Goal: Task Accomplishment & Management: Manage account settings

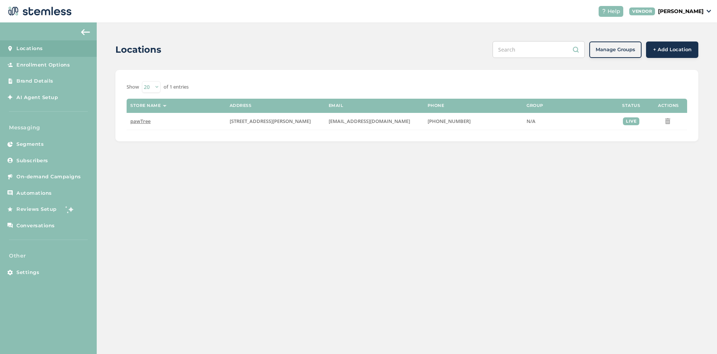
click at [334, 244] on div "Locations Manage Groups + Add Location Show 20 50 100 of 1 entries Store name A…" at bounding box center [407, 187] width 621 height 331
click at [35, 157] on span "Subscribers" at bounding box center [32, 160] width 32 height 7
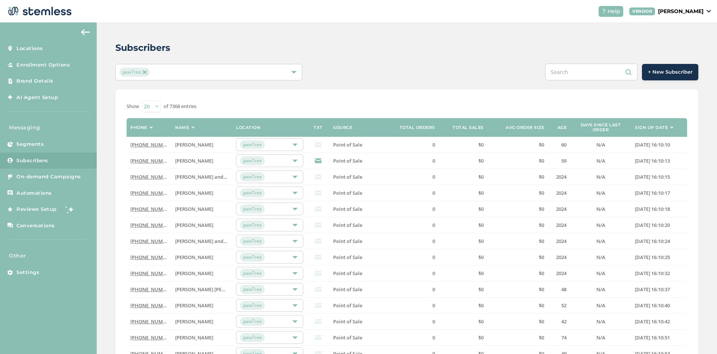
click at [582, 77] on input "text" at bounding box center [591, 72] width 92 height 17
paste input "[EMAIL_ADDRESS][DOMAIN_NAME]"
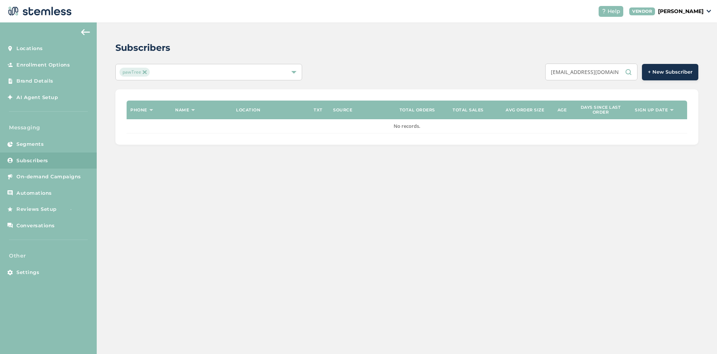
drag, startPoint x: 609, startPoint y: 72, endPoint x: 579, endPoint y: 72, distance: 30.6
click at [579, 72] on input "[EMAIL_ADDRESS][DOMAIN_NAME]" at bounding box center [591, 72] width 92 height 17
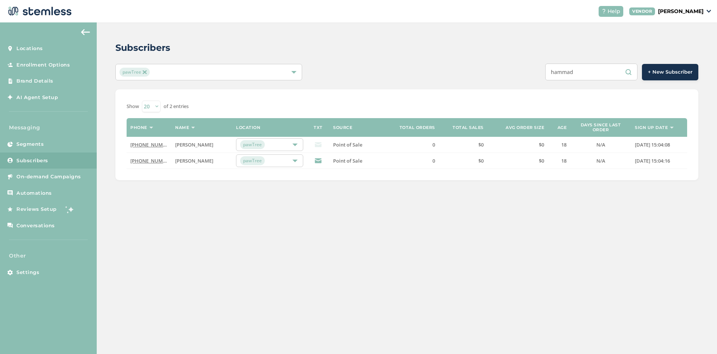
type input "hammad"
click at [146, 146] on link "[PHONE_NUMBER]" at bounding box center [151, 144] width 43 height 7
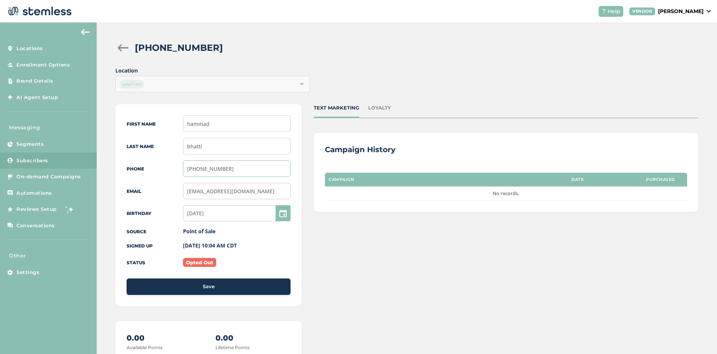
click at [228, 170] on input "[PHONE_NUMBER]" at bounding box center [237, 168] width 108 height 16
click at [424, 111] on div "TEXT MARKETING LOYALTY" at bounding box center [506, 111] width 385 height 14
